Goal: Task Accomplishment & Management: Manage account settings

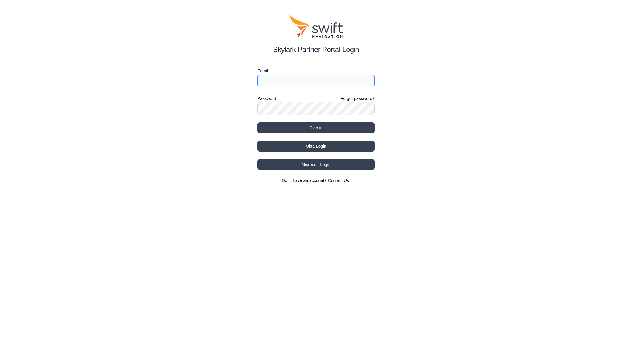
click at [301, 77] on input "Email" at bounding box center [315, 81] width 117 height 13
type input "[EMAIL_ADDRESS][DATE][DOMAIN_NAME]"
click at [272, 130] on button "Sign in" at bounding box center [315, 127] width 117 height 11
select select
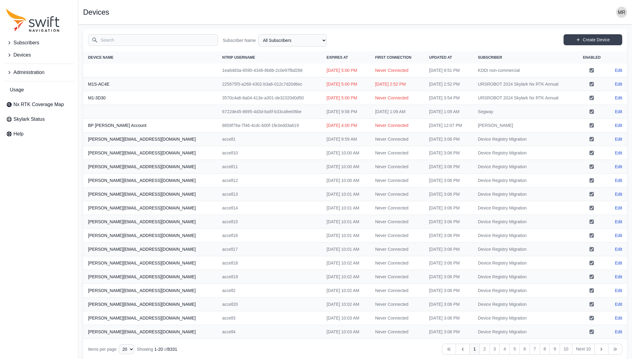
click at [128, 38] on input "Search" at bounding box center [153, 40] width 130 height 12
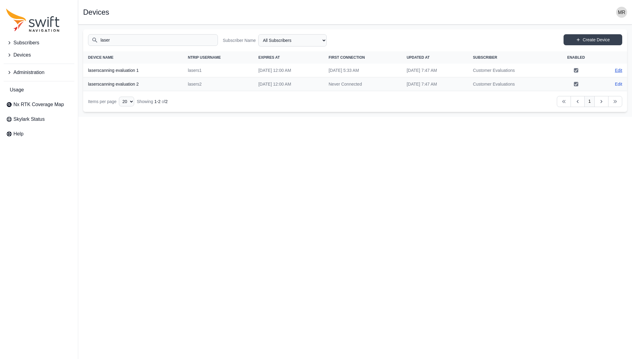
type input "laser"
click at [617, 68] on link "Edit" at bounding box center [618, 70] width 7 height 6
select select "b08fe607-8061-4d54-a8c6-9510cda8b11f"
click at [617, 71] on link "Edit" at bounding box center [618, 70] width 7 height 6
select select "b08fe607-8061-4d54-a8c6-9510cda8b11f"
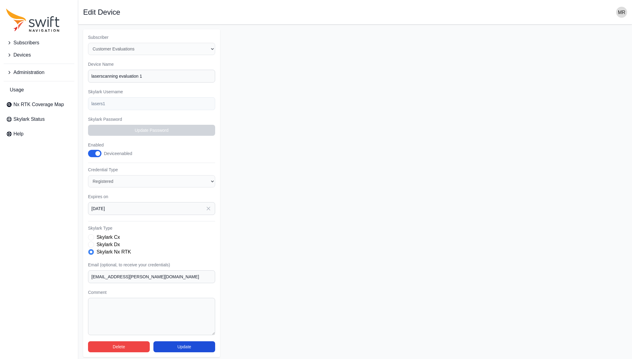
click at [322, 148] on form "Subscriber Select a Subscriber <Partner Name> - Customer 1 <Partner Name> - Cus…" at bounding box center [355, 193] width 544 height 328
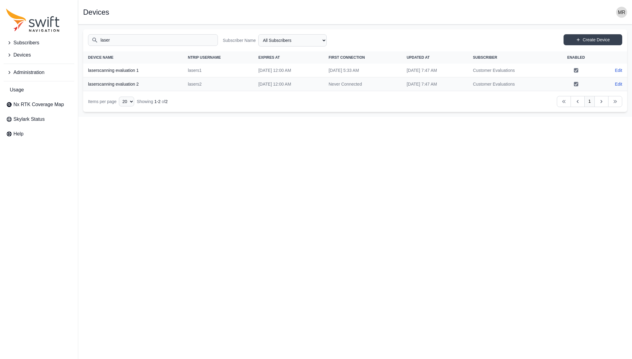
click at [427, 60] on th "Updated At" at bounding box center [435, 57] width 66 height 12
click at [427, 60] on span "Updated At" at bounding box center [418, 58] width 23 height 4
drag, startPoint x: 184, startPoint y: 189, endPoint x: 116, endPoint y: 165, distance: 72.3
click at [184, 118] on html "Subscribers Devices Administration Usage Nx RTK Coverage Map Skylark Status Hel…" at bounding box center [316, 59] width 632 height 118
click at [616, 72] on link "Edit" at bounding box center [618, 71] width 7 height 6
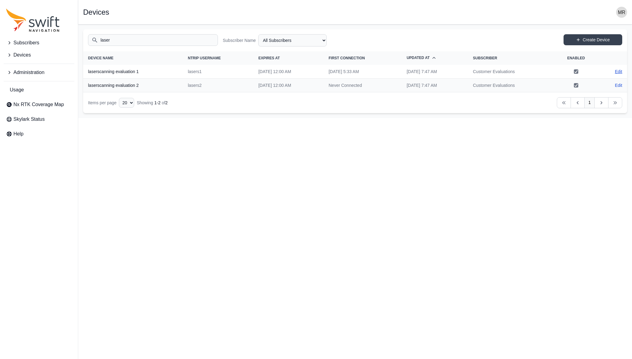
select select "b08fe607-8061-4d54-a8c6-9510cda8b11f"
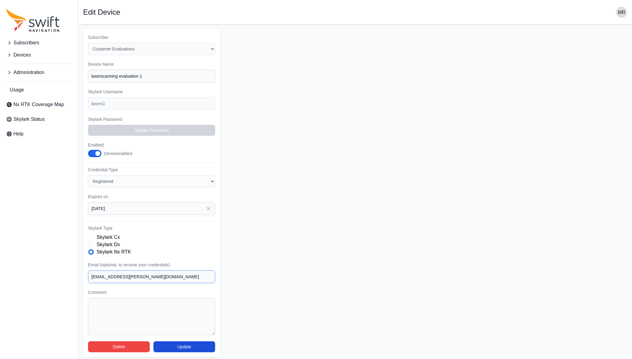
click at [135, 275] on input "[EMAIL_ADDRESS][PERSON_NAME][DOMAIN_NAME]" at bounding box center [151, 276] width 127 height 13
click at [292, 236] on form "Subscriber Select a Subscriber <Partner Name> - Customer 1 <Partner Name> - Cus…" at bounding box center [355, 193] width 544 height 328
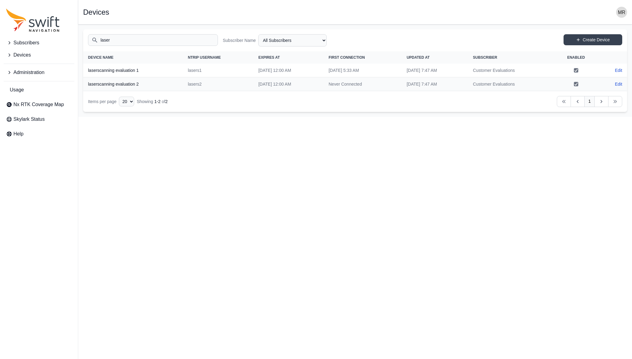
select select "b08fe607-8061-4d54-a8c6-9510cda8b11f"
